Goal: Task Accomplishment & Management: Use online tool/utility

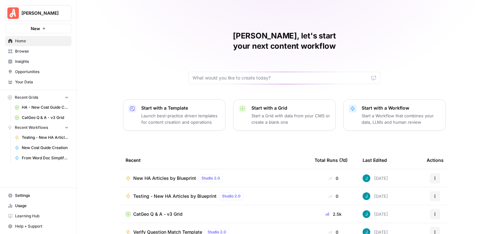
click at [179, 175] on span "New HA Articles by Blueprint" at bounding box center [164, 178] width 63 height 6
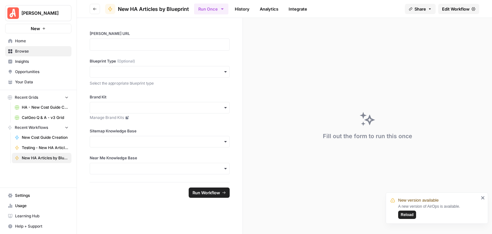
click at [483, 199] on icon "close" at bounding box center [483, 197] width 4 height 5
click at [458, 9] on span "Edit Workflow" at bounding box center [456, 9] width 28 height 6
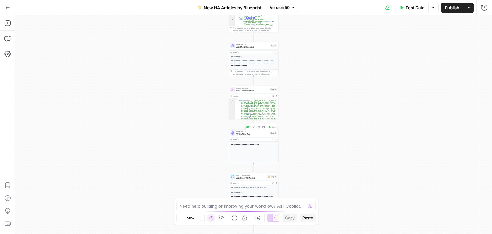
click at [248, 136] on div "LLM · GPT-5 Write Title Tag Step 35 Copy step Delete step Add Note Test" at bounding box center [254, 133] width 50 height 8
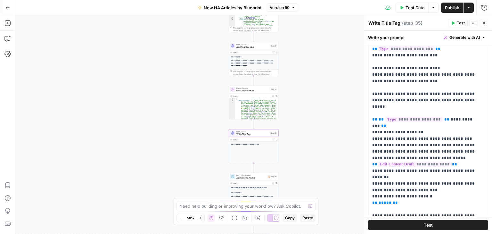
scroll to position [64, 0]
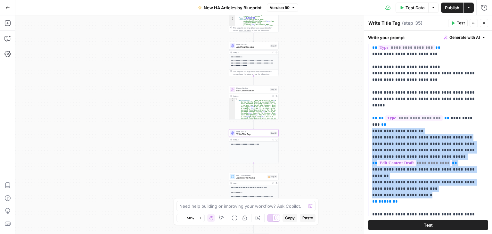
drag, startPoint x: 423, startPoint y: 170, endPoint x: 366, endPoint y: 112, distance: 82.0
click at [366, 112] on div "**********" at bounding box center [428, 124] width 128 height 219
click at [485, 22] on icon "button" at bounding box center [484, 23] width 4 height 4
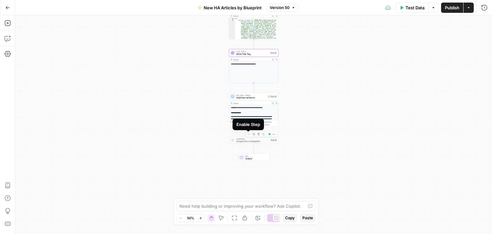
click at [247, 134] on div at bounding box center [248, 134] width 2 height 2
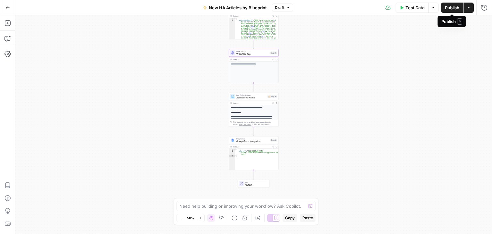
click at [450, 7] on span "Publish" at bounding box center [452, 7] width 14 height 6
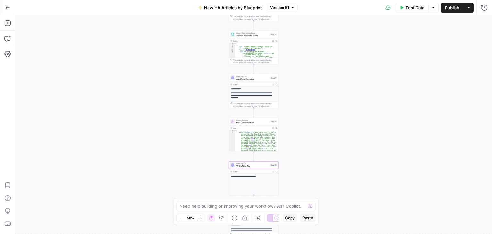
click at [7, 5] on button "Go Back" at bounding box center [8, 8] width 12 height 12
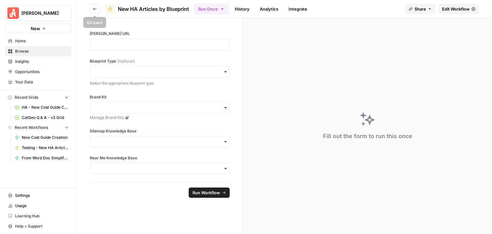
click at [93, 8] on icon "button" at bounding box center [95, 9] width 4 height 4
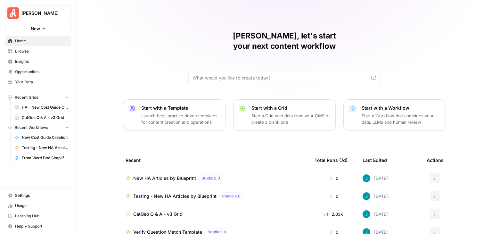
click at [28, 49] on span "Browse" at bounding box center [42, 51] width 54 height 6
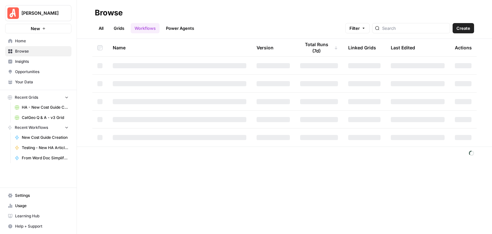
click at [120, 25] on link "Grids" at bounding box center [119, 28] width 18 height 10
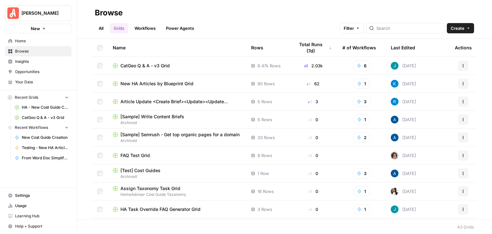
click at [185, 80] on span "New HA Articles by Blueprint Grid" at bounding box center [156, 83] width 73 height 6
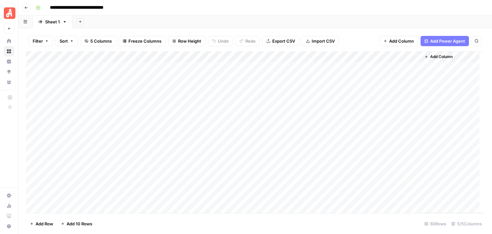
click at [190, 229] on footer "Add Row Add 10 Rows 80 Rows 5/5 Columns" at bounding box center [255, 223] width 459 height 21
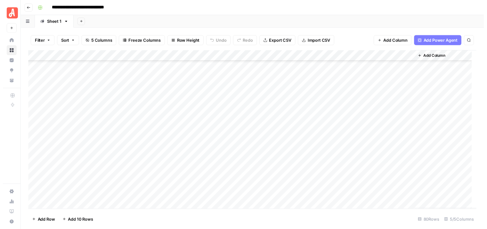
scroll to position [731, 0]
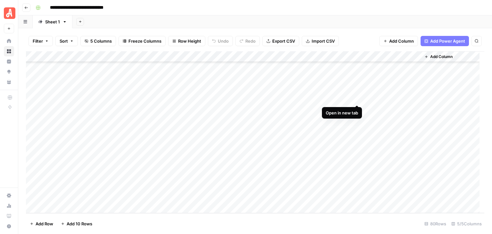
click at [356, 99] on div "Add Column" at bounding box center [255, 132] width 459 height 162
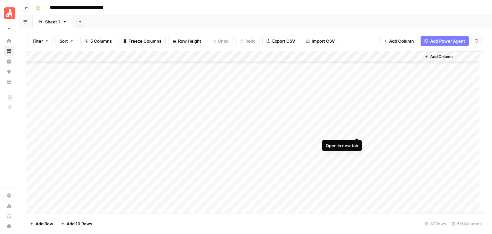
click at [358, 131] on div "Add Column" at bounding box center [255, 132] width 459 height 162
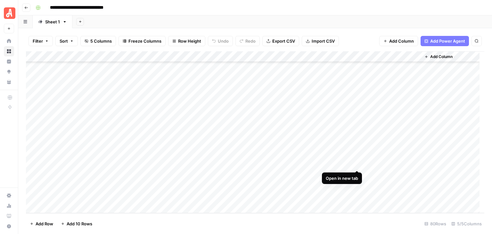
click at [355, 165] on div "Add Column" at bounding box center [255, 132] width 459 height 162
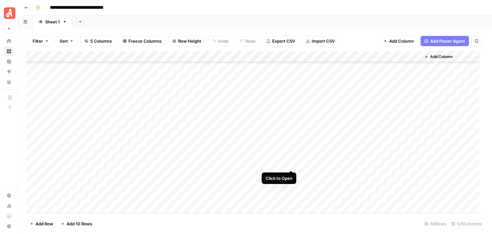
click at [290, 166] on div "Add Column" at bounding box center [255, 132] width 459 height 162
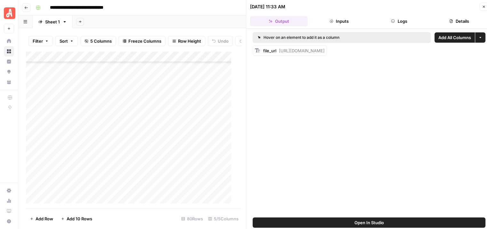
click at [401, 19] on button "Logs" at bounding box center [400, 21] width 58 height 10
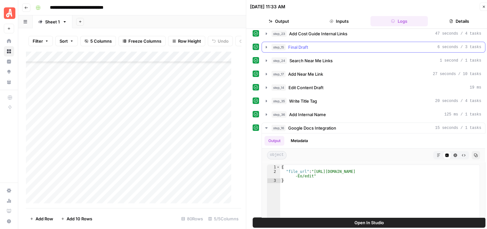
scroll to position [128, 0]
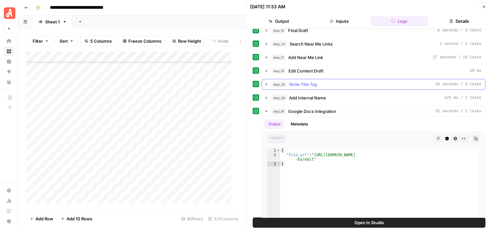
click at [264, 82] on icon "button" at bounding box center [266, 84] width 5 height 5
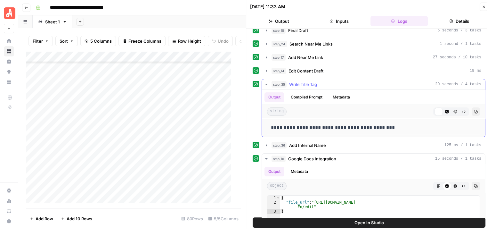
click at [264, 82] on icon "button" at bounding box center [266, 84] width 5 height 5
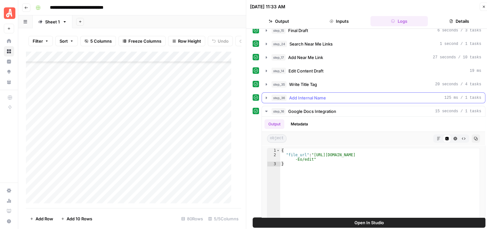
click at [264, 98] on icon "button" at bounding box center [266, 97] width 5 height 5
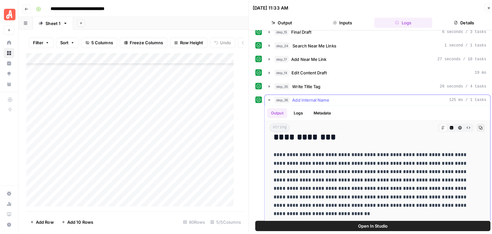
scroll to position [845, 0]
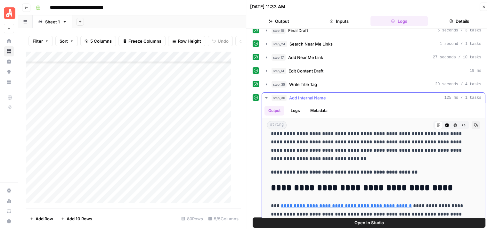
click at [264, 95] on icon "button" at bounding box center [266, 97] width 5 height 5
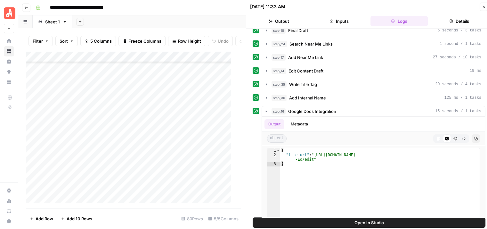
click at [372, 218] on button "Open In Studio" at bounding box center [369, 222] width 233 height 10
click at [485, 7] on icon "button" at bounding box center [484, 7] width 4 height 4
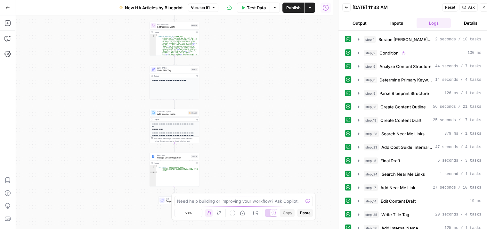
click at [169, 159] on span "Google Docs Integration" at bounding box center [173, 157] width 33 height 3
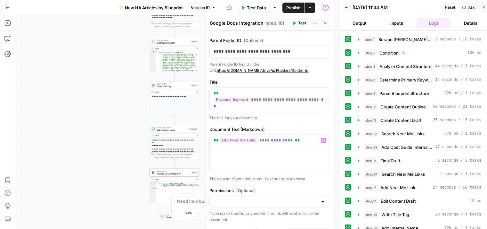
scroll to position [5, 0]
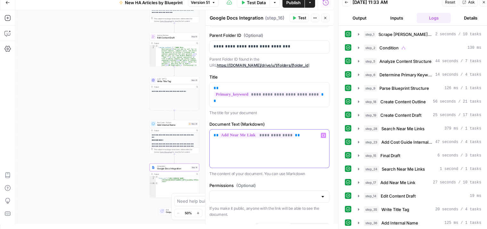
click at [300, 132] on p "**********" at bounding box center [270, 135] width 112 height 6
click at [299, 16] on span "Test" at bounding box center [302, 18] width 8 height 6
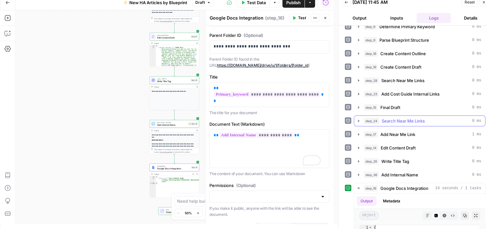
scroll to position [108, 0]
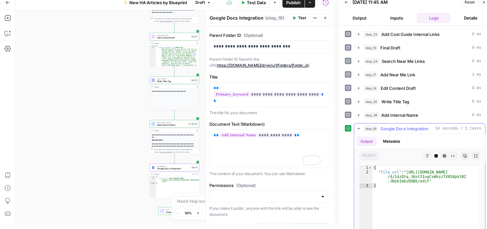
type textarea "**********"
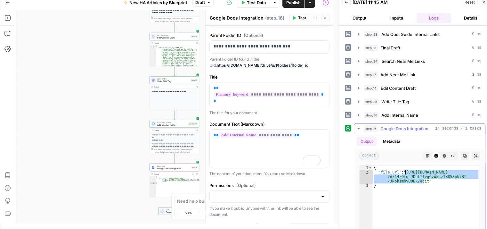
drag, startPoint x: 424, startPoint y: 178, endPoint x: 405, endPoint y: 171, distance: 20.4
click at [405, 171] on div "{ "file_url" : "[URL][DOMAIN_NAME] /d/14zQtq_JKotI1vgCvWkszTX858pktBI -JNokImbv…" at bounding box center [426, 232] width 107 height 135
click at [288, 3] on span "Publish" at bounding box center [294, 2] width 14 height 6
